Goal: Task Accomplishment & Management: Manage account settings

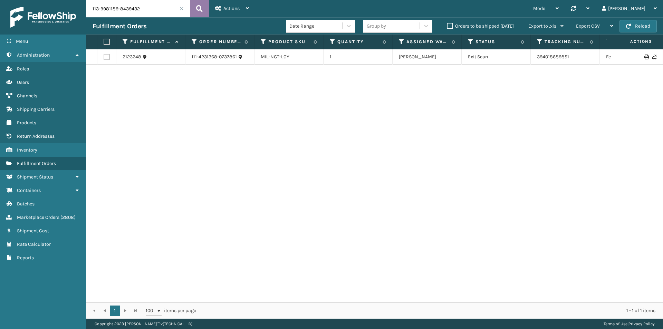
click at [199, 8] on icon at bounding box center [199, 8] width 7 height 10
drag, startPoint x: 575, startPoint y: 58, endPoint x: 517, endPoint y: 59, distance: 58.0
click at [517, 59] on tr "2118674 113-9981189-8439432 MIL-CHG-LDR 1 [US_STATE] (TF Fulfillment) Exit Scan…" at bounding box center [472, 60] width 772 height 22
copy tr "393922402638"
click at [156, 13] on input "113-9981189-8439432" at bounding box center [138, 8] width 104 height 17
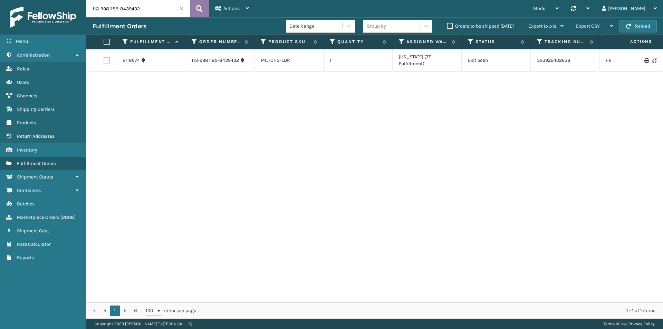
paste input "2-5775581-2157850"
type input "112-5775581-2157850"
click at [197, 8] on icon at bounding box center [199, 8] width 7 height 10
click at [149, 15] on input "112-5775581-2157850" at bounding box center [138, 8] width 104 height 17
drag, startPoint x: 594, startPoint y: 59, endPoint x: 530, endPoint y: 59, distance: 64.2
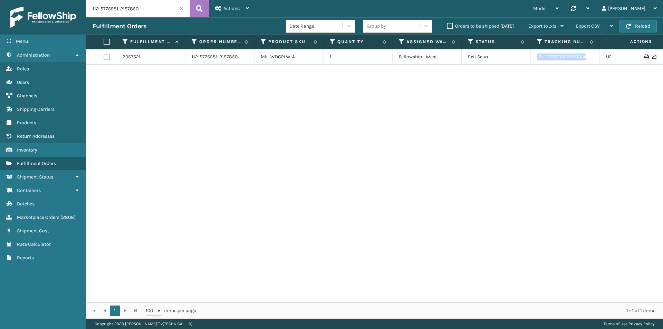
click at [530, 59] on tr "2057521 112-5775581-2157850 MIL-WDGPLW-A 1 Fellowship - West Exit Scan 1ZH0R706…" at bounding box center [472, 56] width 772 height 15
copy tr "1ZH0R7060329860304"
click at [150, 9] on input "112-5775581-2157850" at bounding box center [138, 8] width 104 height 17
paste input "1224797-5937028"
click at [199, 6] on icon at bounding box center [199, 8] width 7 height 10
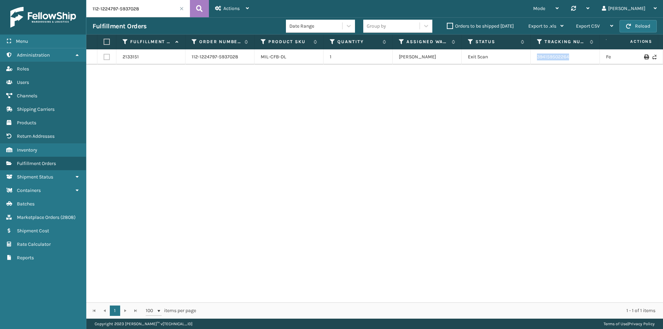
drag, startPoint x: 579, startPoint y: 58, endPoint x: 529, endPoint y: 60, distance: 49.4
click at [529, 60] on tr "2133151 112-1224797-5937028 MIL-CFB-DL 1 [PERSON_NAME] Exit Scan 394159502264 F…" at bounding box center [472, 56] width 772 height 15
copy tr "394159502264"
click at [124, 2] on input "112-1224797-5937028" at bounding box center [138, 8] width 104 height 17
paste input "4-4418548-2195445"
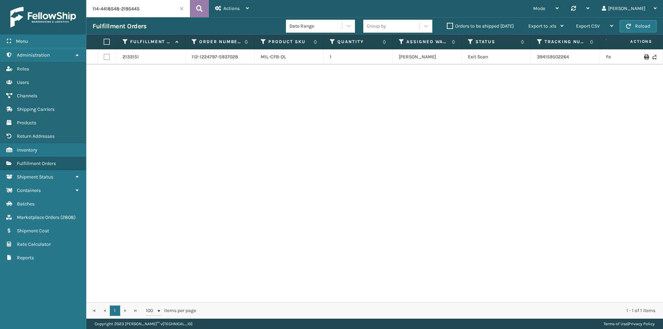
click at [199, 8] on icon at bounding box center [199, 8] width 7 height 10
click at [169, 10] on input "114-4418548-2195445" at bounding box center [138, 8] width 104 height 17
click at [202, 6] on icon at bounding box center [199, 8] width 7 height 10
drag, startPoint x: 539, startPoint y: 61, endPoint x: 522, endPoint y: 61, distance: 17.3
click at [522, 61] on tr "2037491 114-4418548-2195445 MIL-TBLE-A 1 [US_STATE] (TF Fulfillment) Exit Scan …" at bounding box center [472, 60] width 772 height 22
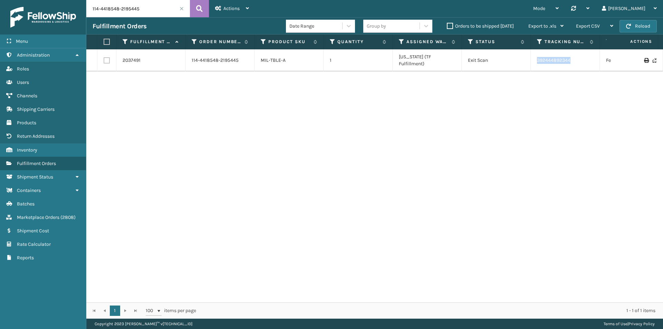
copy tr "392444892344"
click at [135, 2] on input "114-4418548-2195445" at bounding box center [138, 8] width 104 height 17
paste input "1-2778185-966020"
drag, startPoint x: 557, startPoint y: 60, endPoint x: 533, endPoint y: 60, distance: 23.8
click at [533, 60] on td "884860190312" at bounding box center [564, 56] width 69 height 15
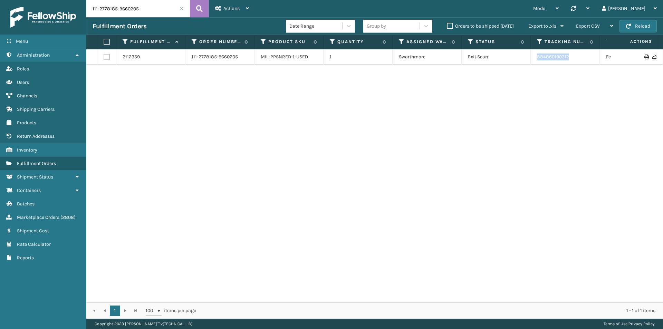
copy link "884860190312"
click at [144, 7] on input "111-2778185-9660205" at bounding box center [138, 8] width 104 height 17
paste input "2-3789042-1904232"
click at [196, 9] on button at bounding box center [199, 8] width 19 height 17
drag, startPoint x: 579, startPoint y: 62, endPoint x: 536, endPoint y: 60, distance: 43.9
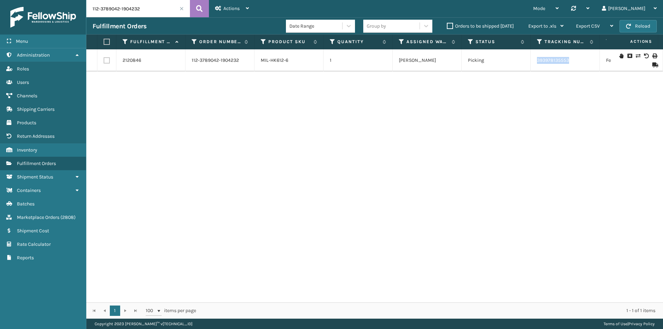
click at [536, 60] on td "393978135553" at bounding box center [564, 60] width 69 height 22
copy link "393978135553"
click at [128, 4] on input "112-3789042-1904232" at bounding box center [138, 8] width 104 height 17
paste input "4-0371248-7713814"
click at [199, 8] on icon at bounding box center [199, 8] width 7 height 10
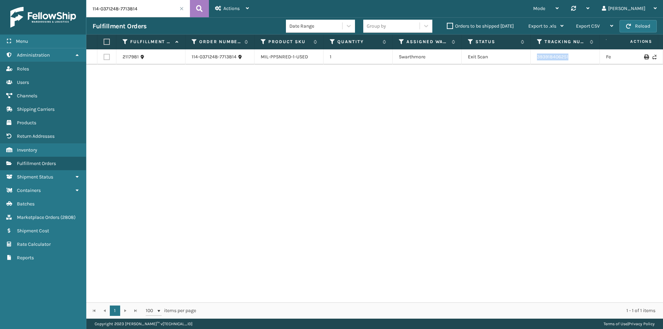
drag, startPoint x: 572, startPoint y: 59, endPoint x: 530, endPoint y: 59, distance: 42.8
click at [530, 59] on tr "2117981 114-0371248-7713814 MIL-PPSNRED-1-USED 1 Swarthmore Exit Scan 393918406…" at bounding box center [472, 56] width 772 height 15
click at [138, 3] on input "114-0371248-7713814" at bounding box center [138, 8] width 104 height 17
paste input "5762208-8815436"
click at [203, 8] on button at bounding box center [199, 8] width 19 height 17
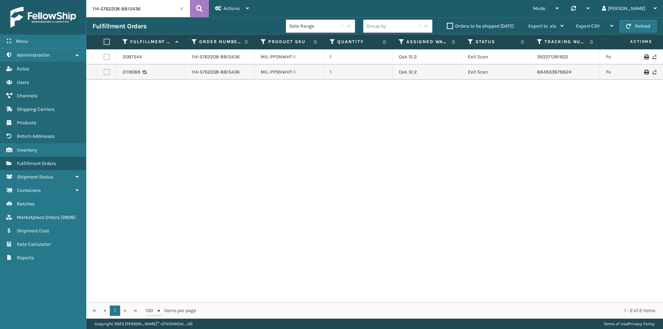
drag, startPoint x: 145, startPoint y: 1, endPoint x: 149, endPoint y: 4, distance: 4.9
click at [145, 2] on input "114-5762208-8815436" at bounding box center [138, 8] width 104 height 17
paste input "3-1250465-2673027"
click at [196, 6] on icon at bounding box center [199, 8] width 7 height 10
click at [160, 12] on input "113-1250465-2673027" at bounding box center [138, 8] width 104 height 17
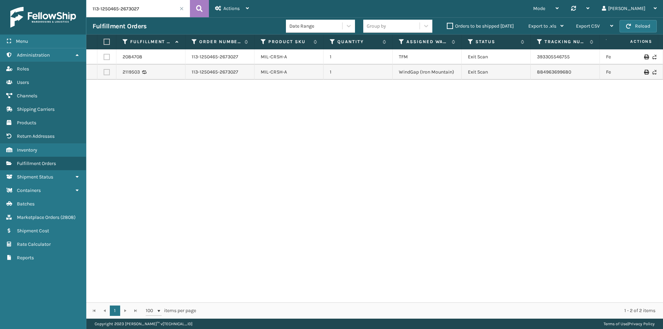
click at [160, 12] on input "113-1250465-2673027" at bounding box center [138, 8] width 104 height 17
paste input "2-5871970-4345069"
click at [202, 6] on icon at bounding box center [199, 8] width 7 height 10
click at [154, 12] on input "112-5871970-4345069" at bounding box center [138, 8] width 104 height 17
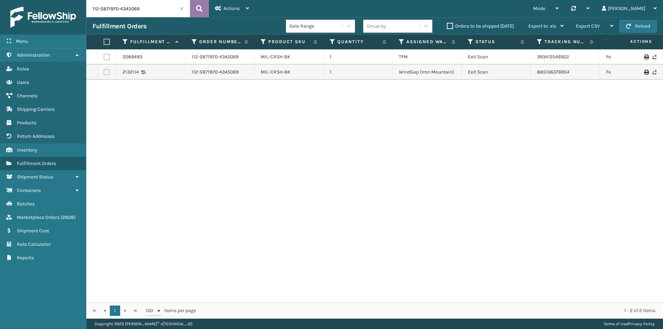
paste input "3-5102326-750423"
click at [201, 8] on icon at bounding box center [199, 8] width 7 height 10
click at [135, 14] on input "113-5102326-7504239" at bounding box center [138, 8] width 104 height 17
paste input "2-8181961-2947416"
click at [199, 10] on icon at bounding box center [199, 8] width 7 height 10
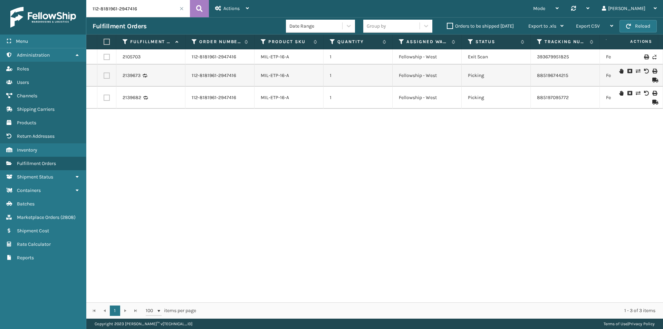
click at [619, 93] on icon at bounding box center [621, 93] width 4 height 5
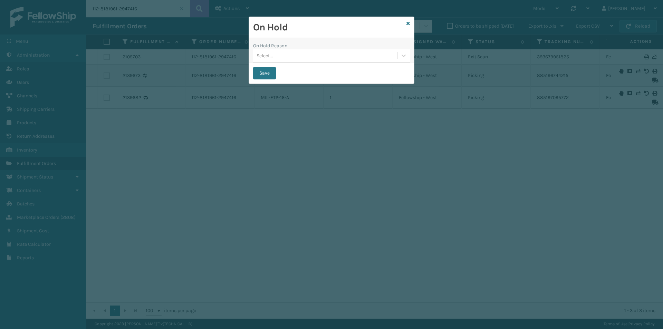
click at [313, 53] on div "Select..." at bounding box center [325, 55] width 144 height 11
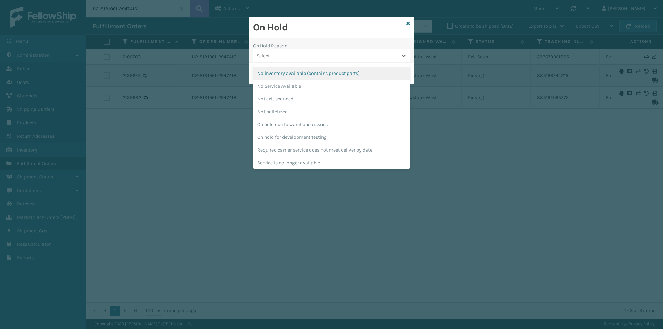
scroll to position [193, 0]
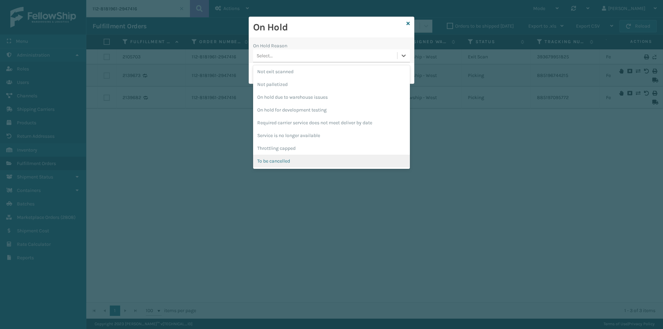
click at [282, 162] on div "To be cancelled" at bounding box center [331, 161] width 157 height 13
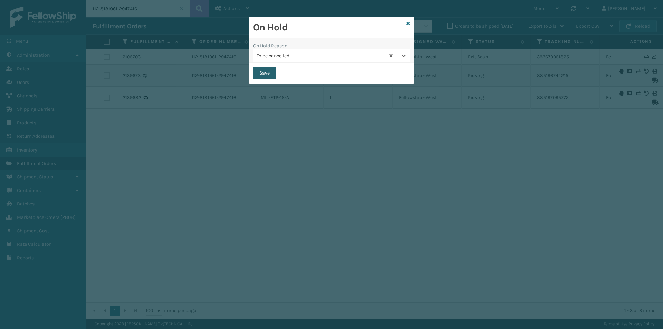
click at [263, 75] on button "Save" at bounding box center [264, 73] width 23 height 12
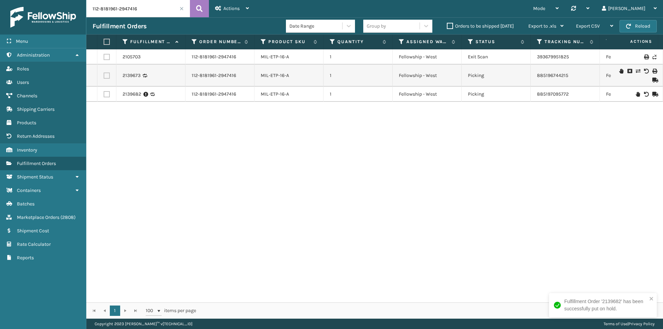
click at [150, 8] on input "112-8181961-2947416" at bounding box center [138, 8] width 104 height 17
paste input "1-7904464-1321051"
type input "111-7904464-1321051"
click at [199, 7] on icon at bounding box center [199, 8] width 7 height 10
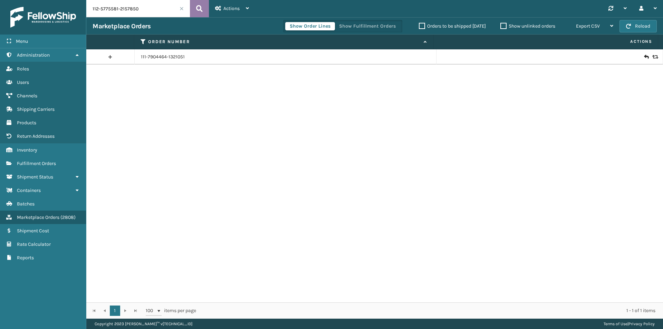
type input "112-5775581-2157850"
click at [195, 8] on button at bounding box center [199, 8] width 19 height 17
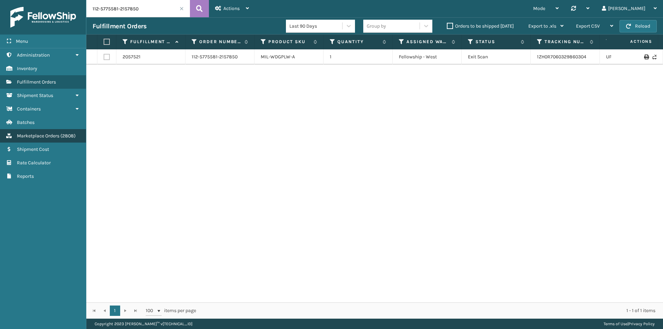
click at [39, 137] on span "Marketplace Orders" at bounding box center [38, 136] width 42 height 6
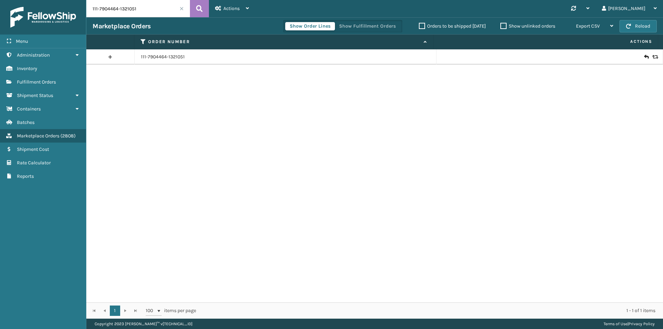
click at [170, 3] on input "111-7904464-1321051" at bounding box center [138, 8] width 104 height 17
paste input "2-5775581-2157850"
type input "112-5775581-2157850"
click at [204, 6] on button at bounding box center [199, 8] width 19 height 17
click at [177, 56] on link "112-5775581-2157850" at bounding box center [164, 56] width 46 height 7
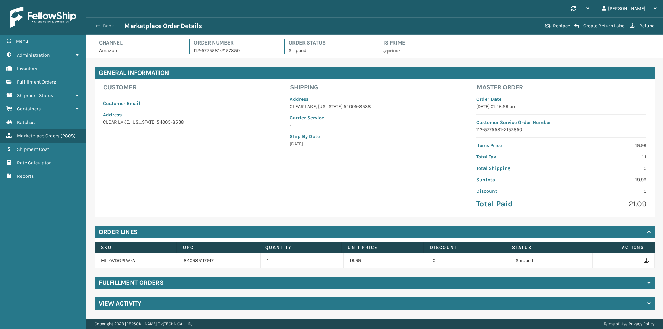
click at [99, 26] on span "button" at bounding box center [98, 25] width 4 height 5
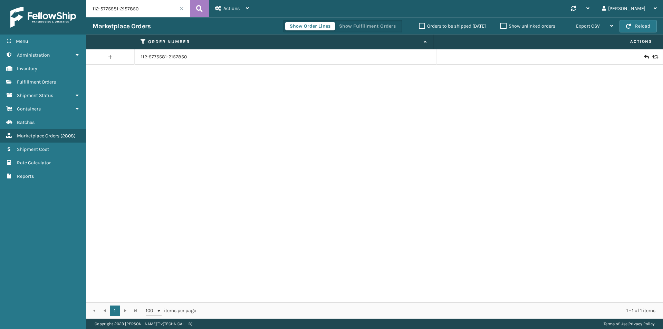
click at [168, 12] on input "112-5775581-2157850" at bounding box center [138, 8] width 104 height 17
paste input "4-4418548-2195445"
click at [198, 10] on icon at bounding box center [199, 8] width 7 height 10
click at [148, 6] on input "114-4418548-2195445" at bounding box center [138, 8] width 104 height 17
paste input "9035399-0238626"
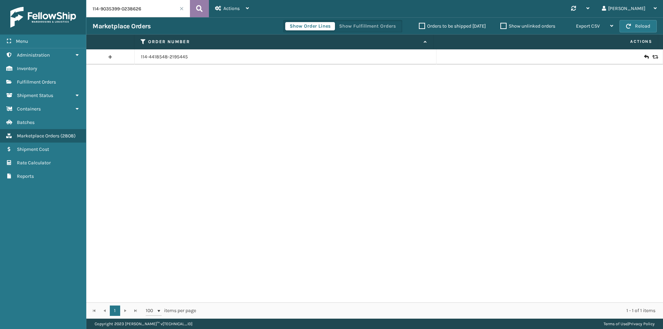
type input "114-9035399-0238626"
click at [196, 9] on button at bounding box center [199, 8] width 19 height 17
click at [149, 11] on input "114-9035399-0238626" at bounding box center [138, 8] width 104 height 17
click at [197, 11] on icon at bounding box center [199, 8] width 7 height 10
click at [179, 56] on link "114-9035399-0238626" at bounding box center [165, 56] width 49 height 7
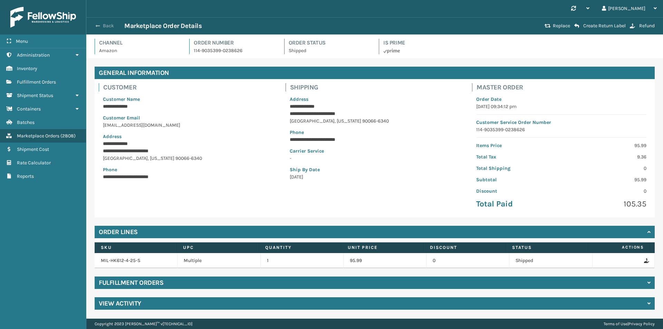
click at [108, 24] on button "Back" at bounding box center [108, 26] width 32 height 6
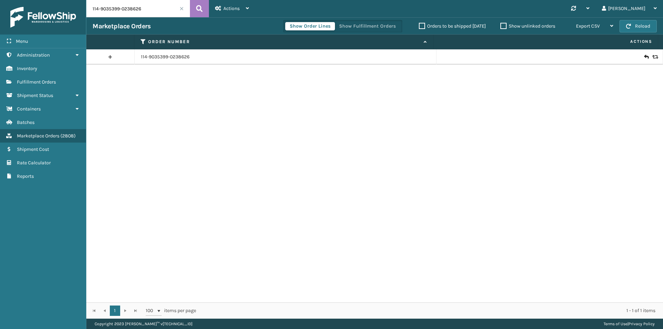
click at [644, 59] on icon at bounding box center [646, 56] width 4 height 7
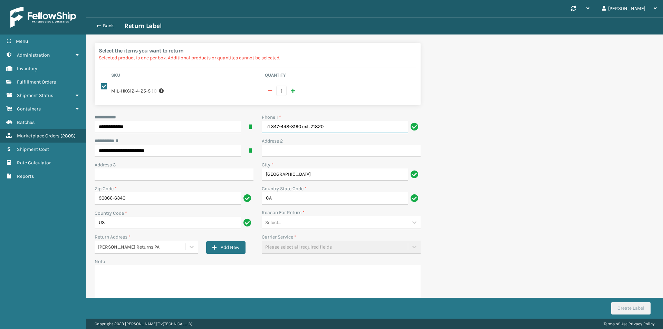
click at [353, 121] on input "+1 347-448-3190 ext. 71820" at bounding box center [335, 127] width 146 height 12
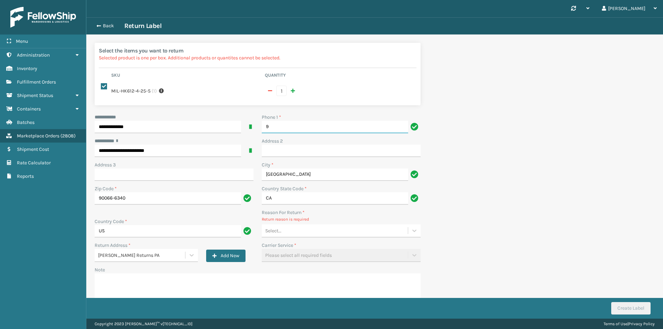
type input "9999999999"
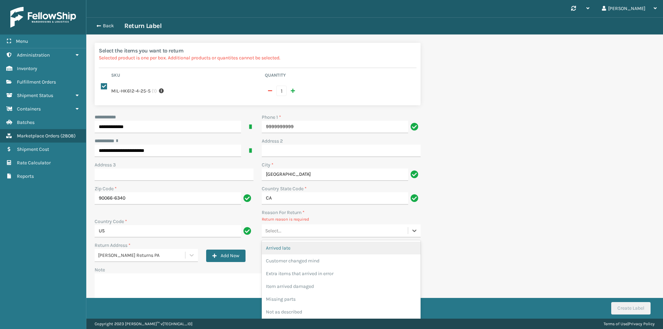
click at [288, 225] on div "Select..." at bounding box center [335, 230] width 146 height 11
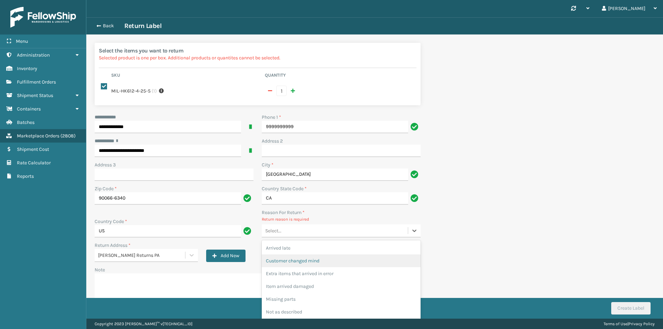
click at [318, 254] on div "Customer changed mind" at bounding box center [341, 260] width 159 height 13
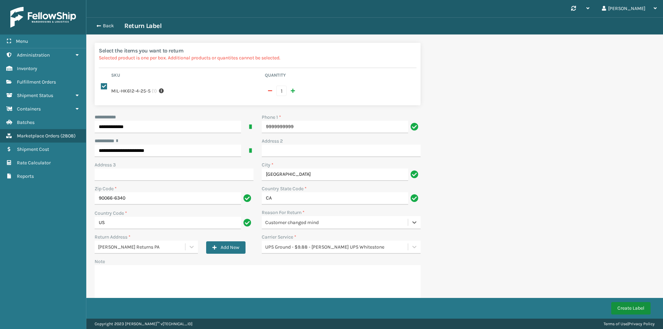
click at [622, 310] on button "Create Label" at bounding box center [630, 308] width 39 height 12
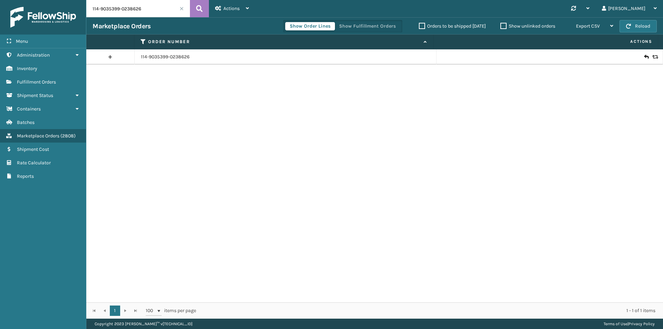
click at [158, 51] on td "114-9035399-0238626" at bounding box center [286, 56] width 302 height 15
click at [158, 57] on link "114-9035399-0238626" at bounding box center [165, 56] width 49 height 7
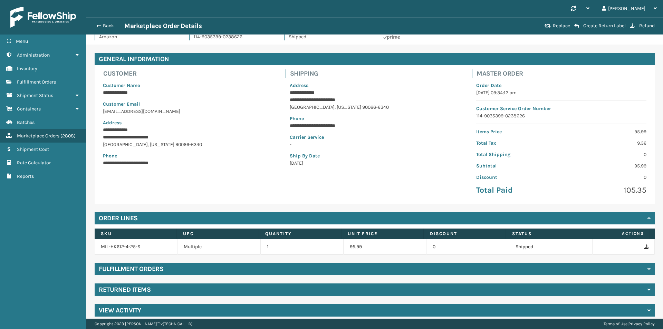
scroll to position [20, 0]
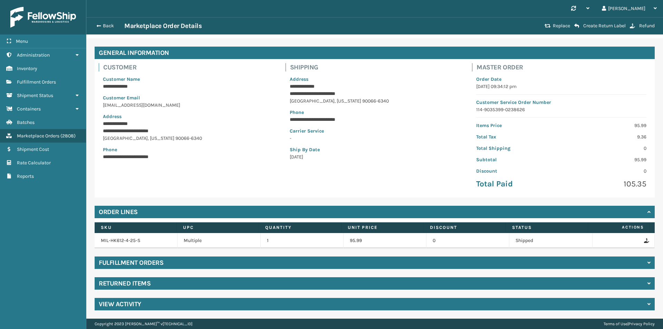
click at [168, 291] on div "**********" at bounding box center [374, 178] width 576 height 280
click at [169, 286] on div "Returned Items" at bounding box center [375, 283] width 560 height 12
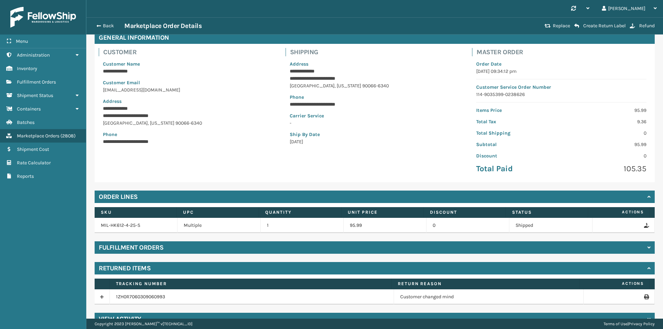
scroll to position [50, 0]
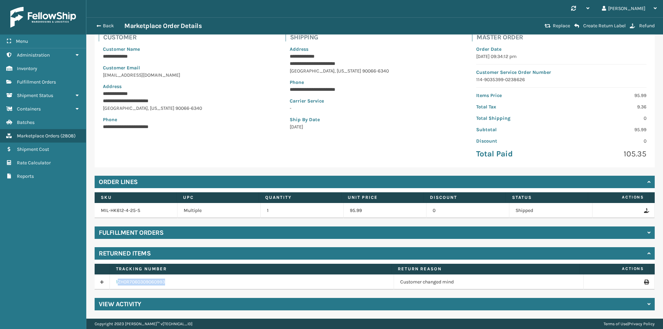
drag, startPoint x: 172, startPoint y: 280, endPoint x: 117, endPoint y: 280, distance: 55.2
click at [117, 280] on td "1ZH0R7060309060993" at bounding box center [252, 281] width 284 height 15
click at [115, 280] on td "1ZH0R7060309060993" at bounding box center [252, 281] width 284 height 15
click at [104, 26] on button "Back" at bounding box center [108, 26] width 32 height 6
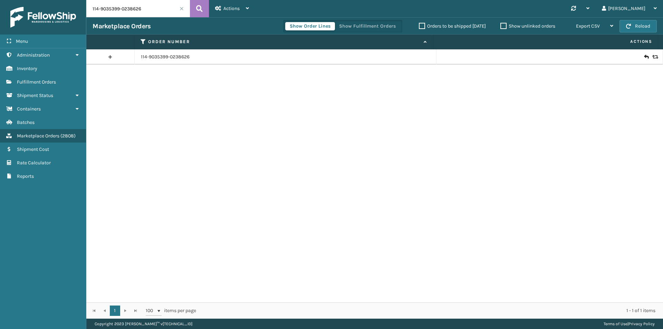
click at [644, 57] on icon at bounding box center [646, 56] width 4 height 7
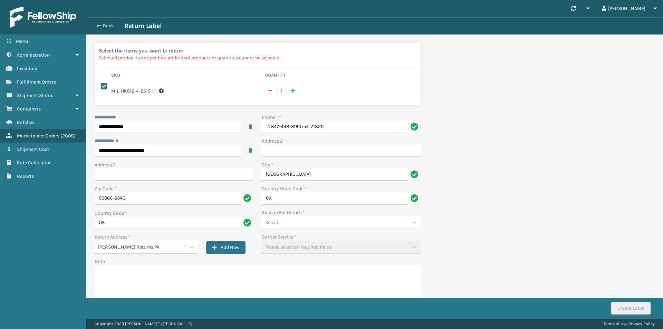
click at [301, 217] on div "Select..." at bounding box center [335, 222] width 146 height 11
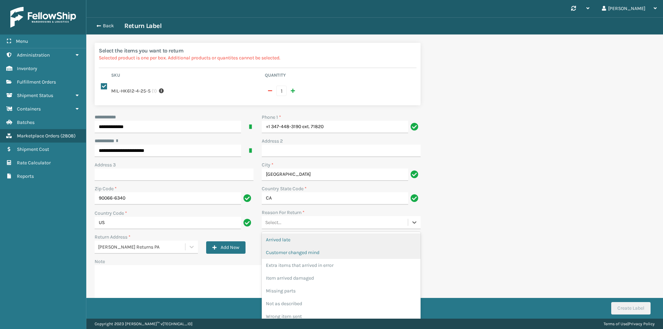
click at [297, 246] on div "Customer changed mind" at bounding box center [341, 252] width 159 height 13
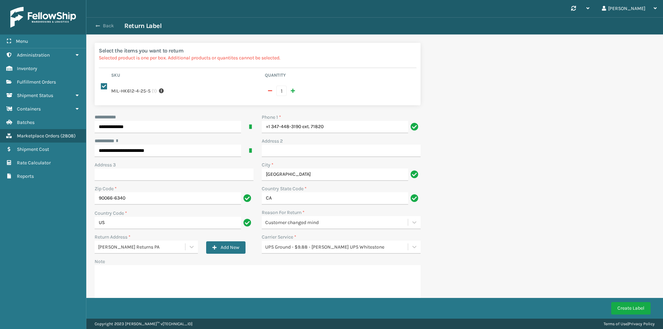
click at [106, 27] on button "Back" at bounding box center [108, 26] width 32 height 6
